Goal: Find specific page/section: Find specific page/section

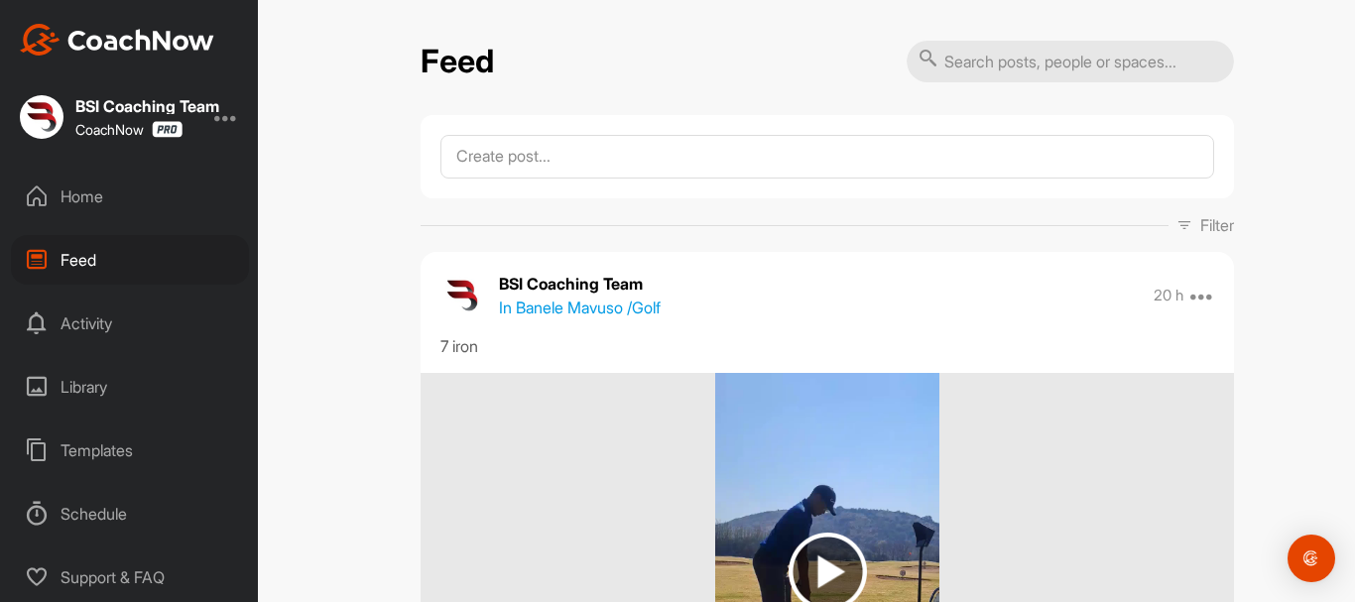
click at [74, 192] on div "Home" at bounding box center [130, 197] width 238 height 50
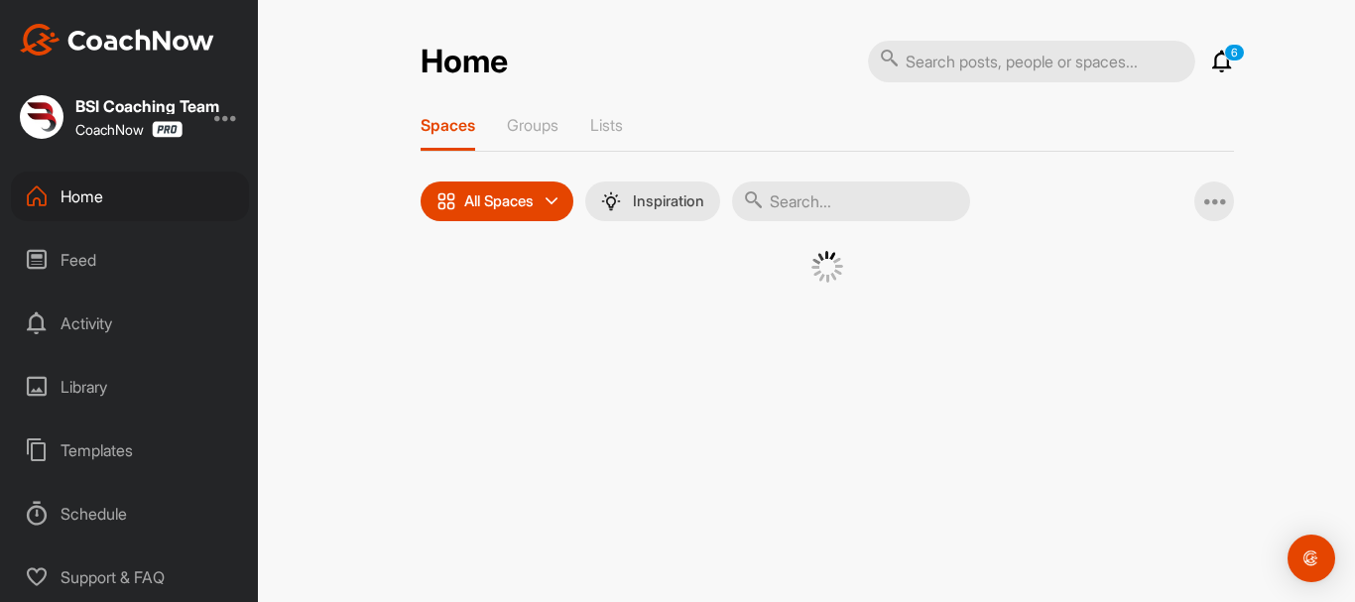
drag, startPoint x: 824, startPoint y: 200, endPoint x: 808, endPoint y: 204, distance: 16.4
click at [824, 200] on input "text" at bounding box center [851, 201] width 238 height 40
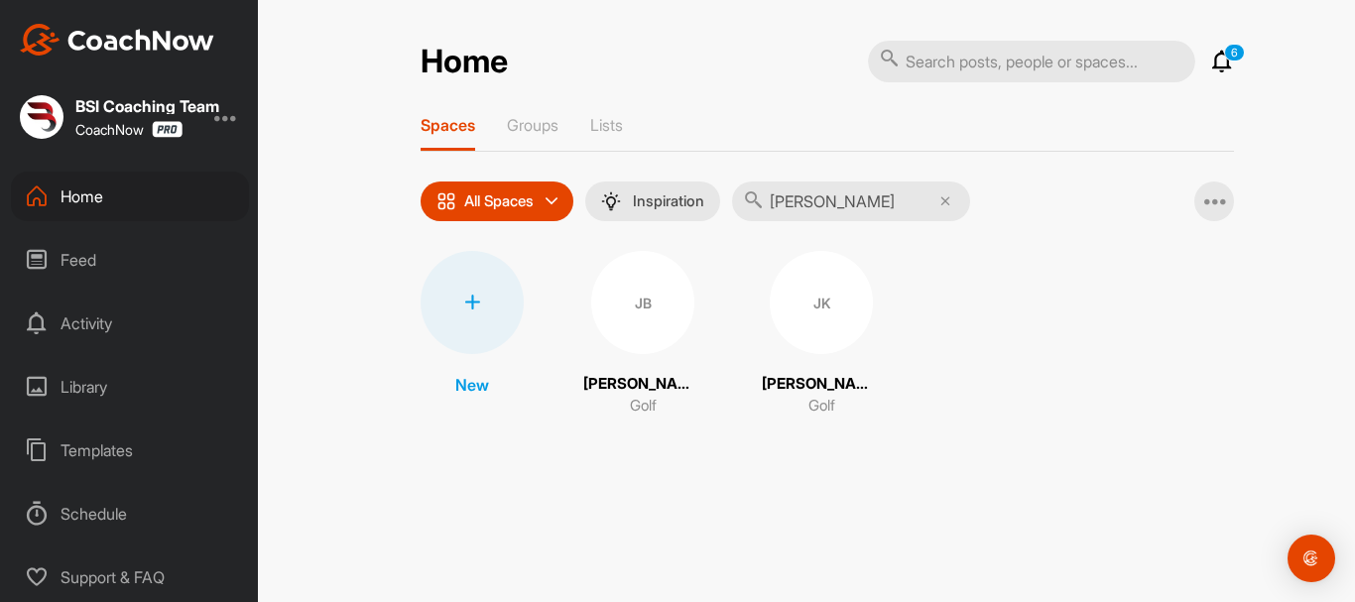
type input "[PERSON_NAME]"
click at [823, 318] on div "JK" at bounding box center [821, 302] width 103 height 103
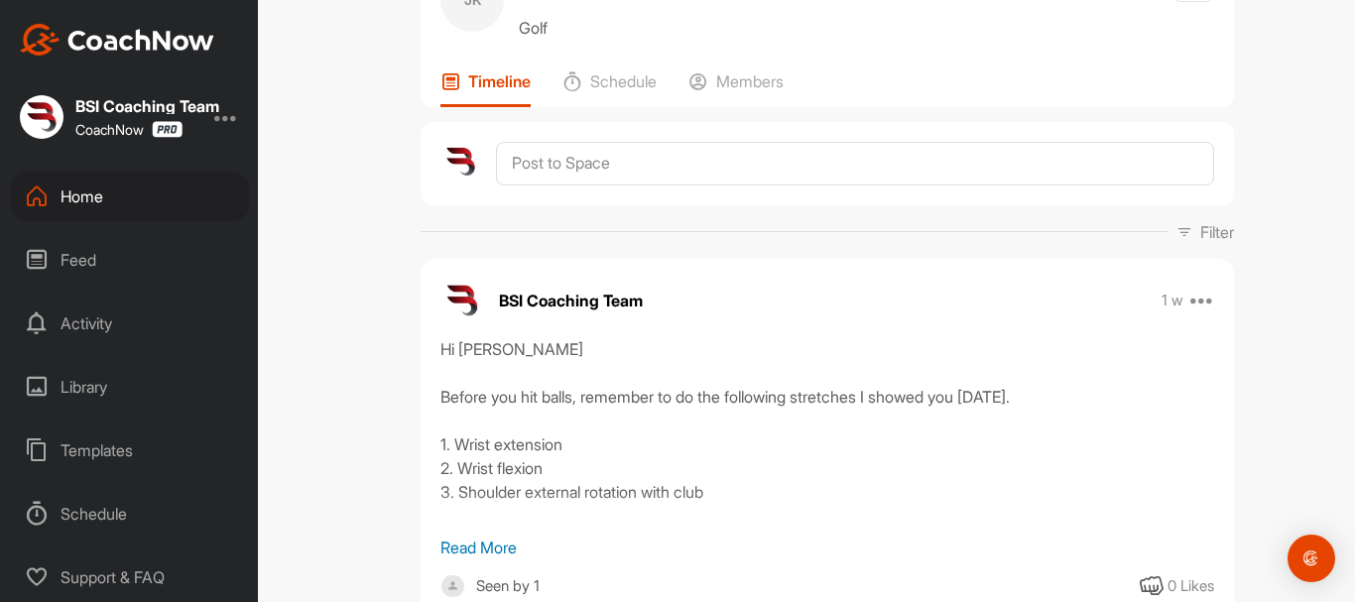
scroll to position [198, 0]
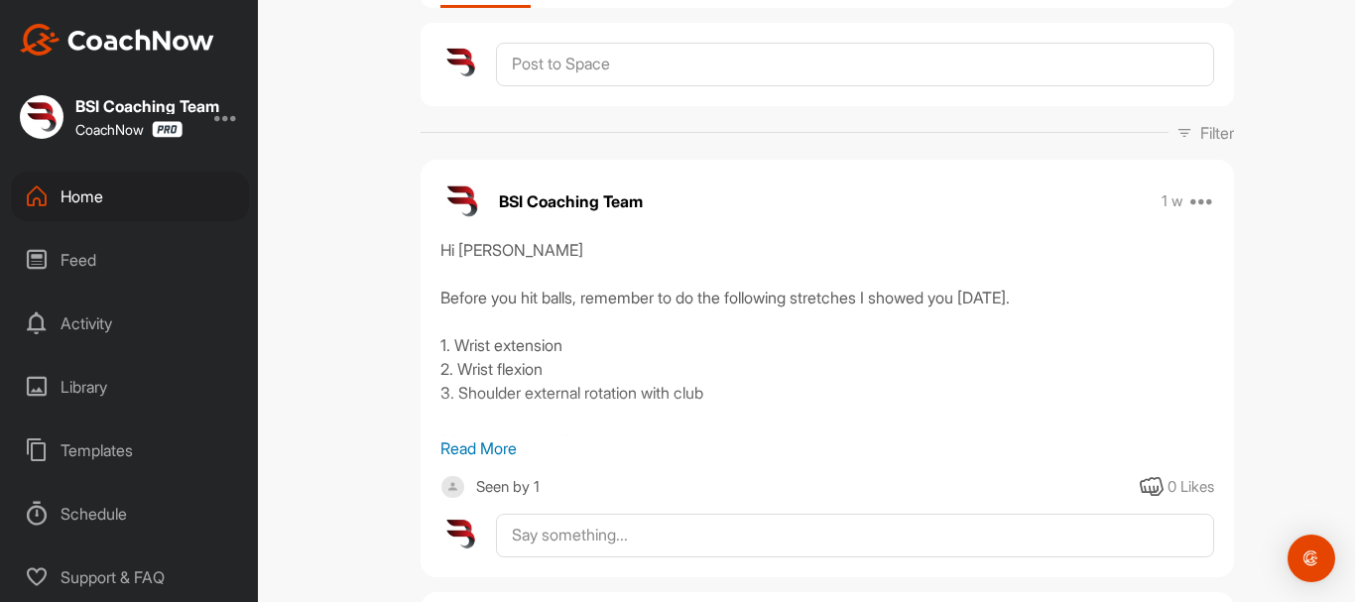
click at [510, 481] on div "Seen by 1" at bounding box center [507, 487] width 63 height 25
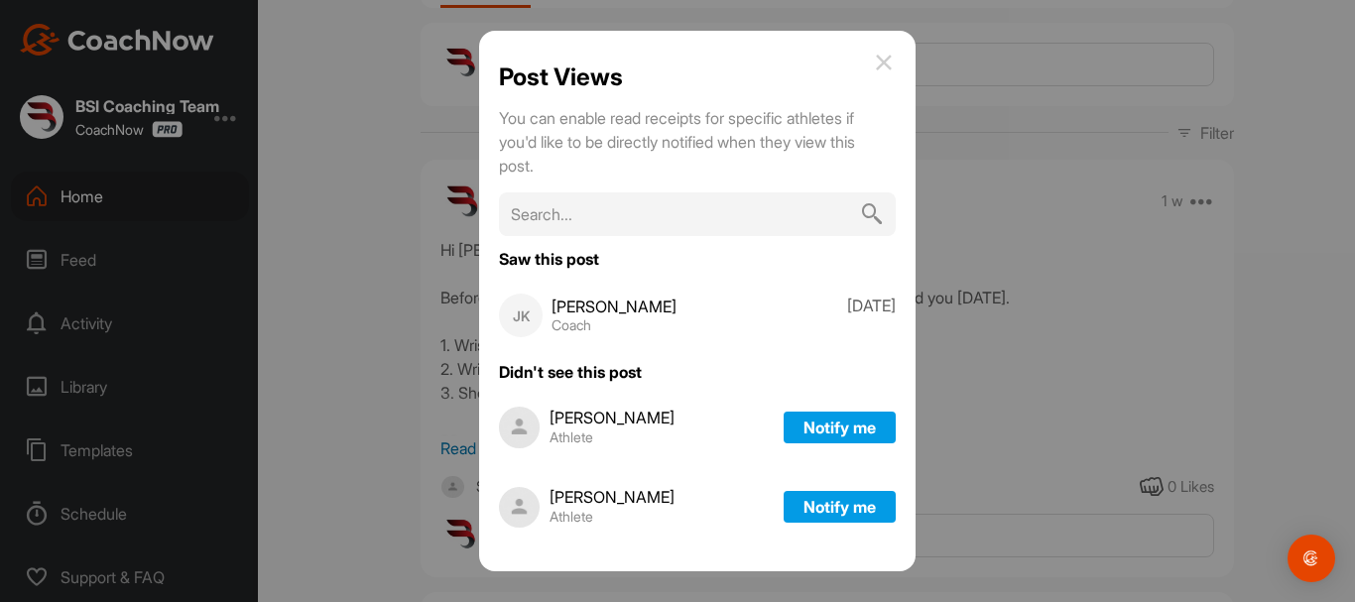
click at [881, 61] on img at bounding box center [884, 63] width 24 height 24
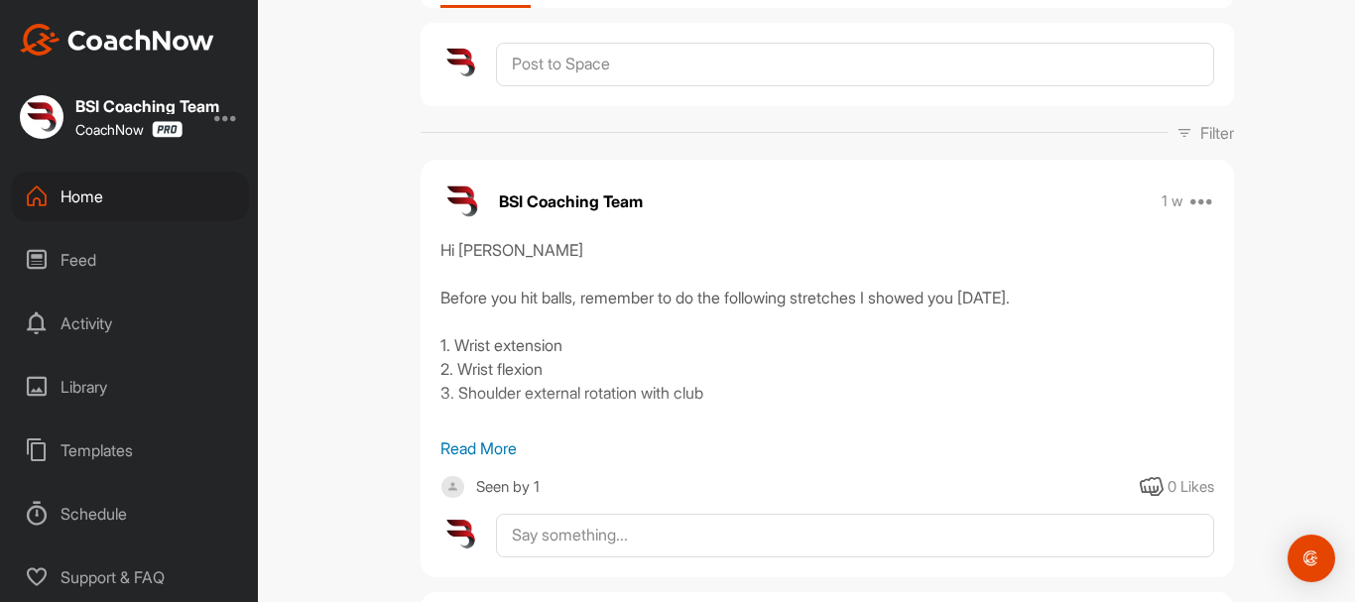
click at [489, 447] on p "Read More" at bounding box center [826, 448] width 773 height 24
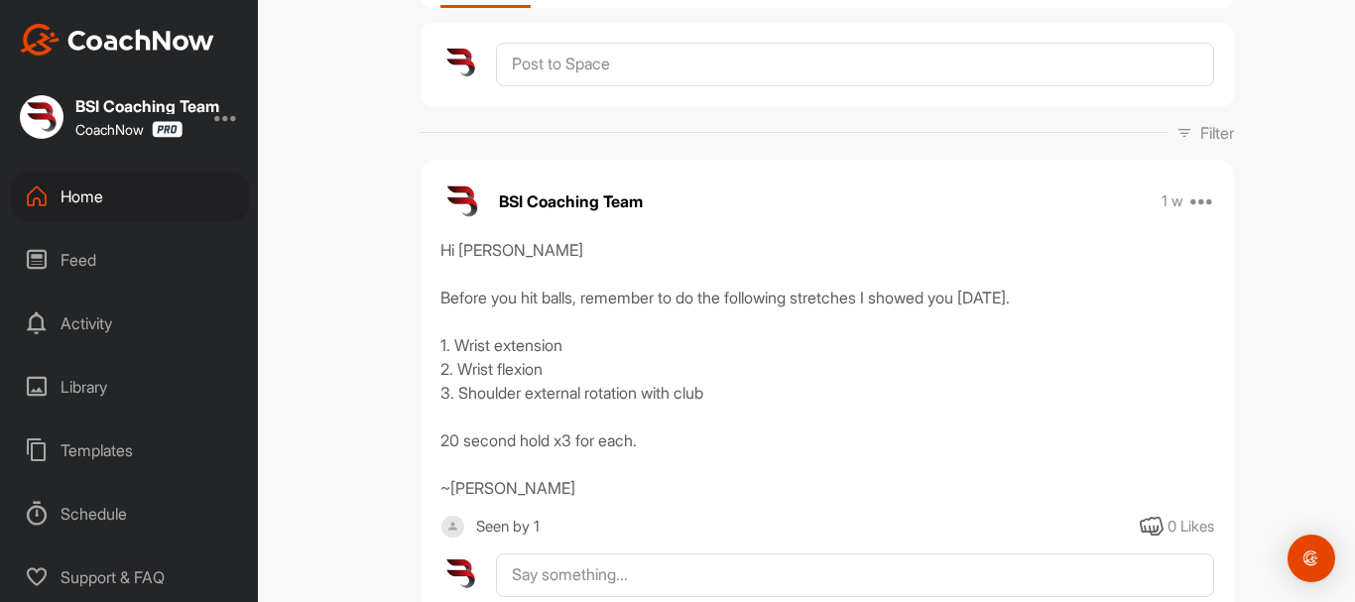
scroll to position [0, 0]
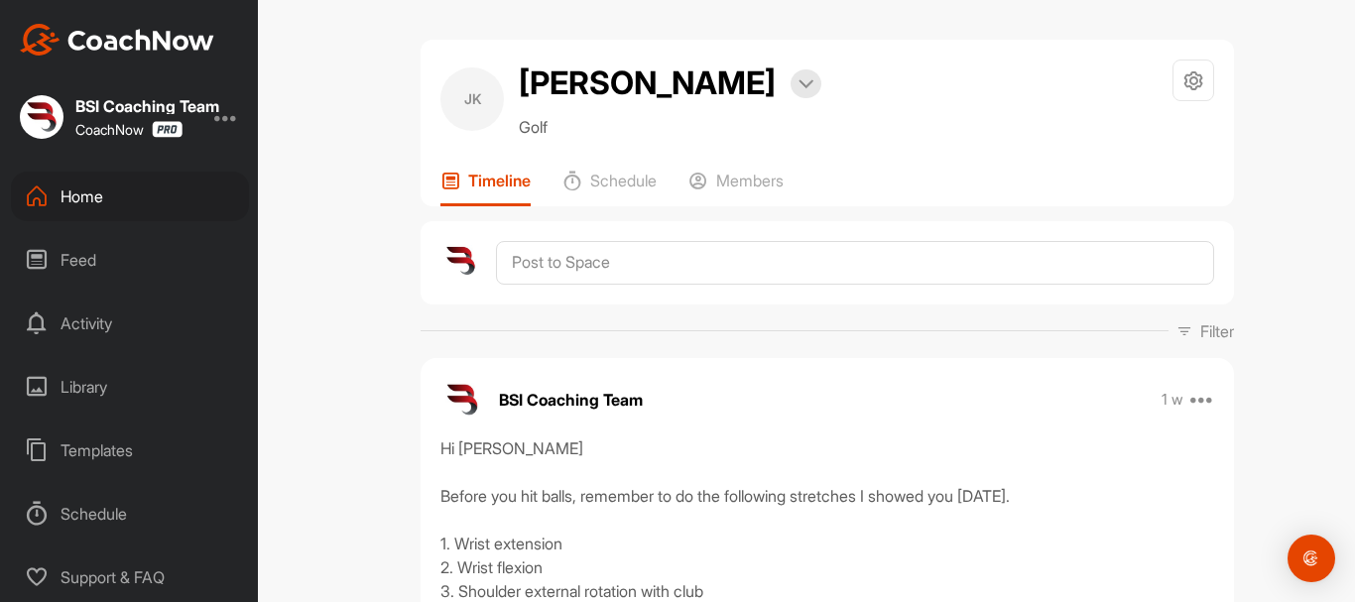
click at [92, 252] on div "Feed" at bounding box center [130, 260] width 238 height 50
